Goal: Navigation & Orientation: Find specific page/section

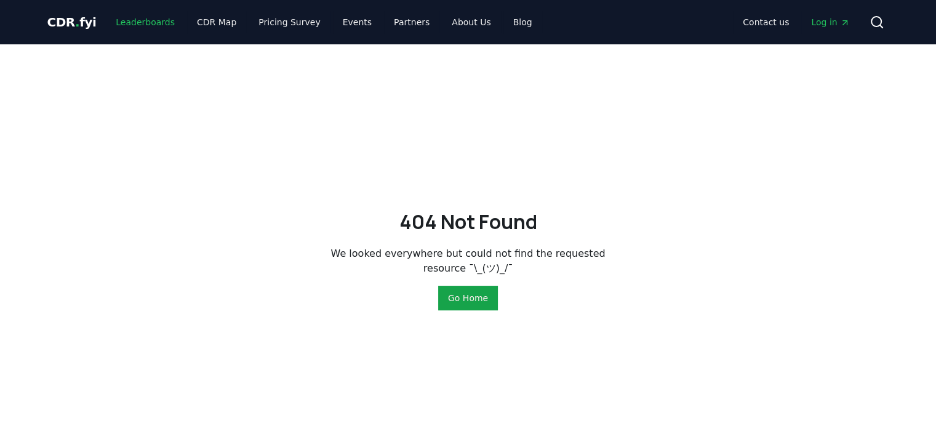
click at [131, 23] on link "Leaderboards" at bounding box center [145, 22] width 79 height 22
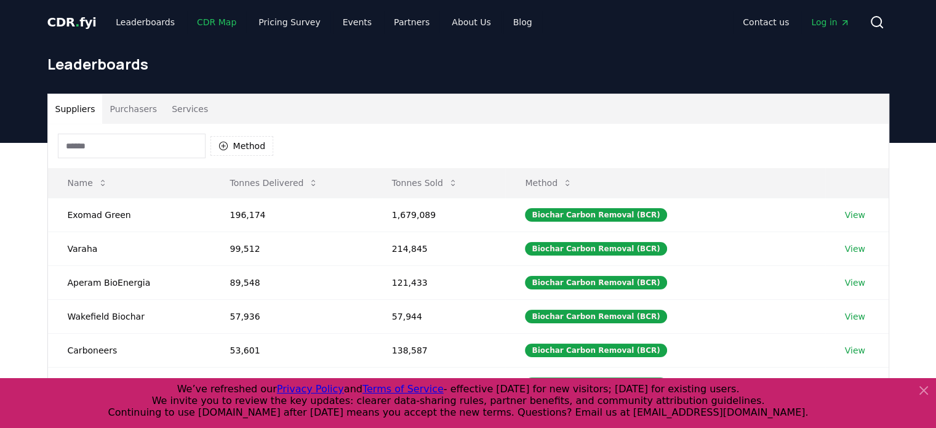
click at [206, 20] on link "CDR Map" at bounding box center [216, 22] width 59 height 22
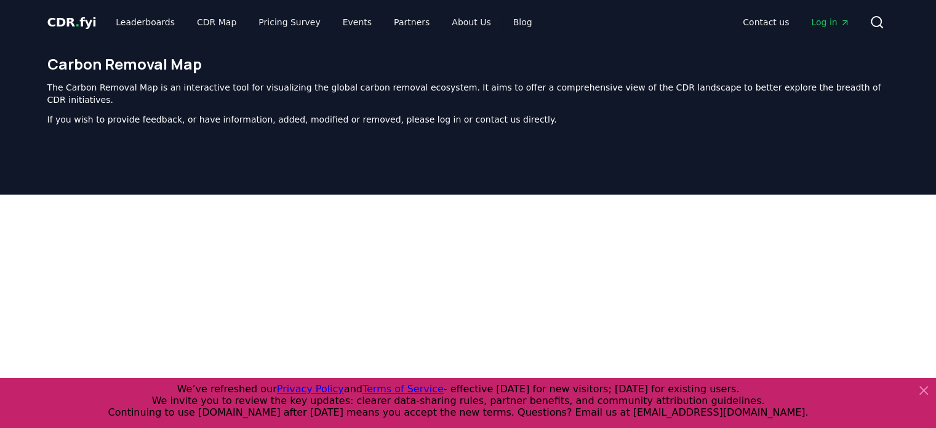
scroll to position [379, 0]
